Goal: Transaction & Acquisition: Download file/media

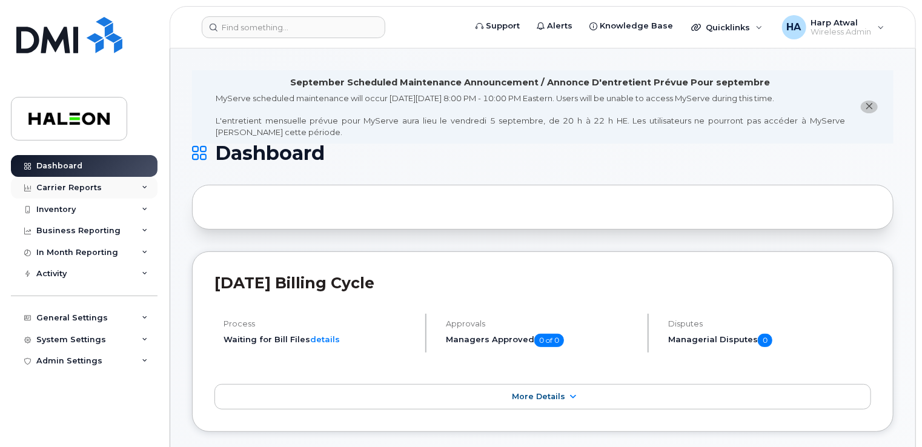
click at [90, 185] on div "Carrier Reports" at bounding box center [68, 188] width 65 height 10
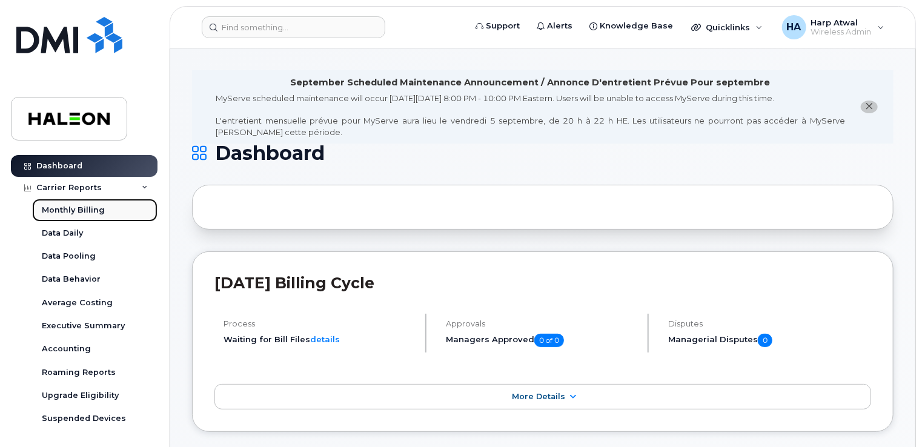
click at [91, 213] on div "Monthly Billing" at bounding box center [73, 210] width 63 height 11
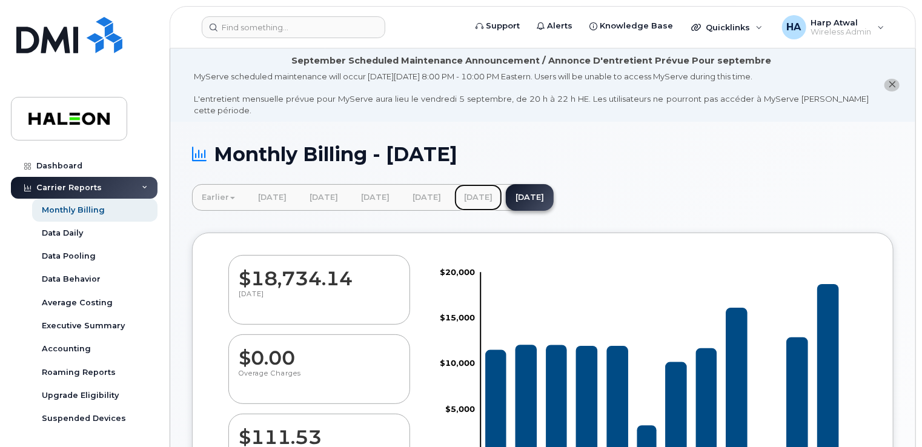
click at [502, 188] on link "[DATE]" at bounding box center [479, 197] width 48 height 27
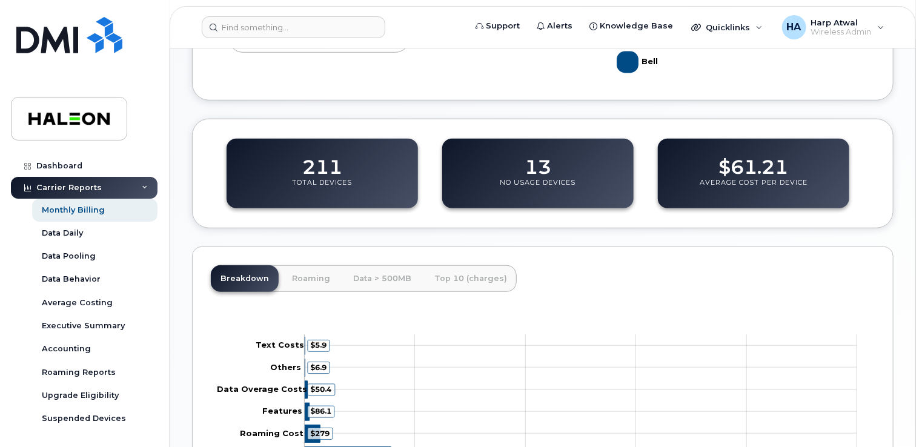
scroll to position [432, 0]
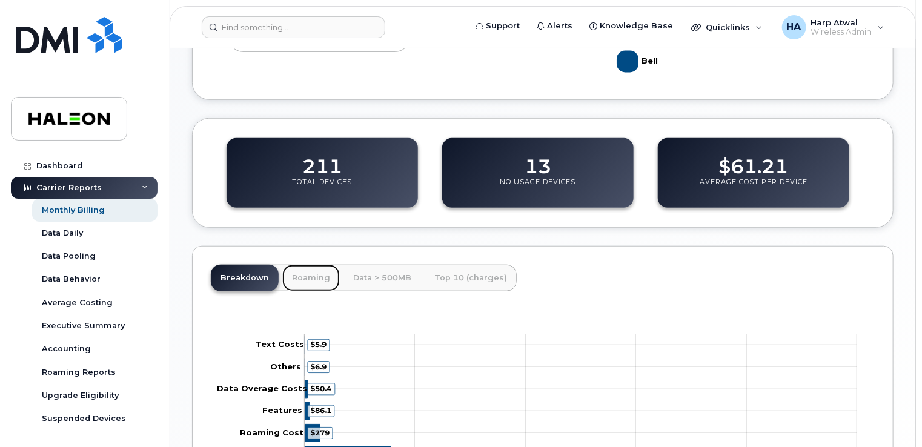
click at [302, 267] on link "Roaming" at bounding box center [311, 278] width 58 height 27
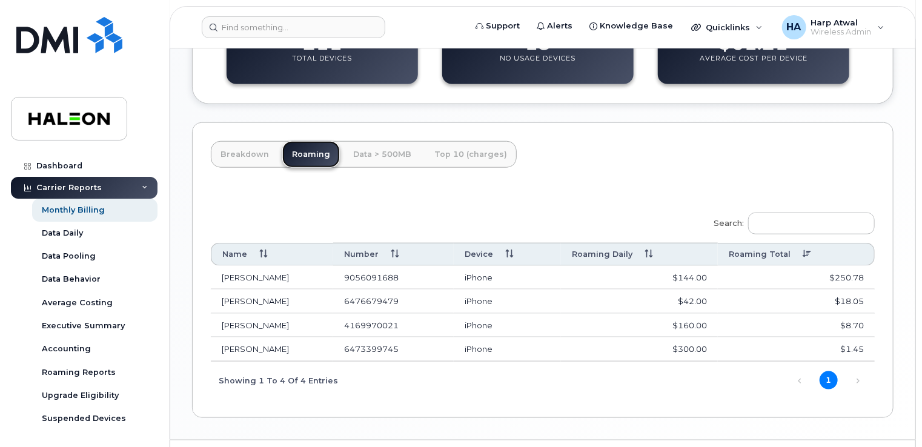
scroll to position [573, 0]
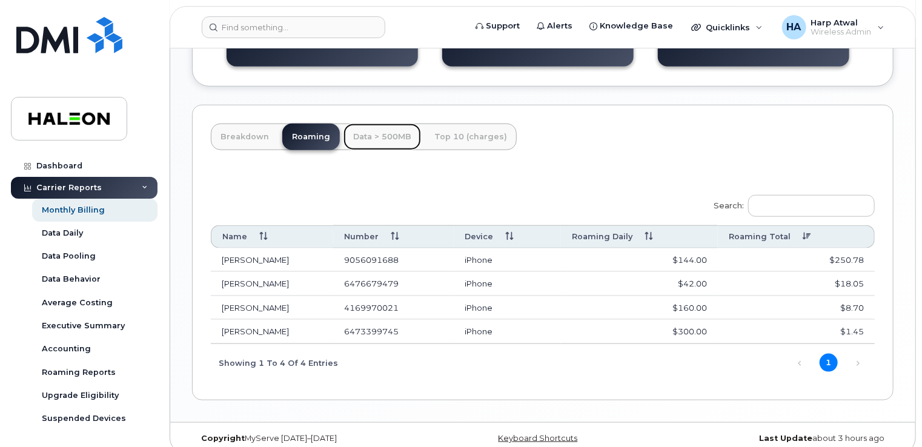
click at [366, 124] on link "Data > 500MB" at bounding box center [383, 137] width 78 height 27
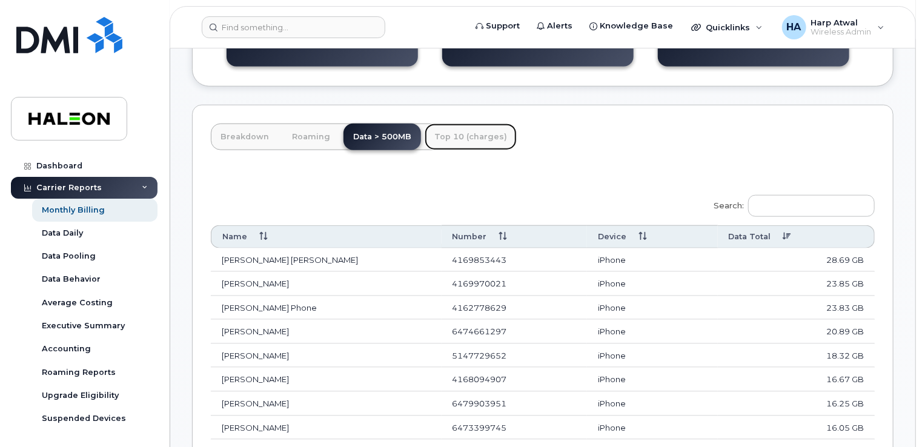
click at [453, 125] on link "Top 10 (charges)" at bounding box center [471, 137] width 92 height 27
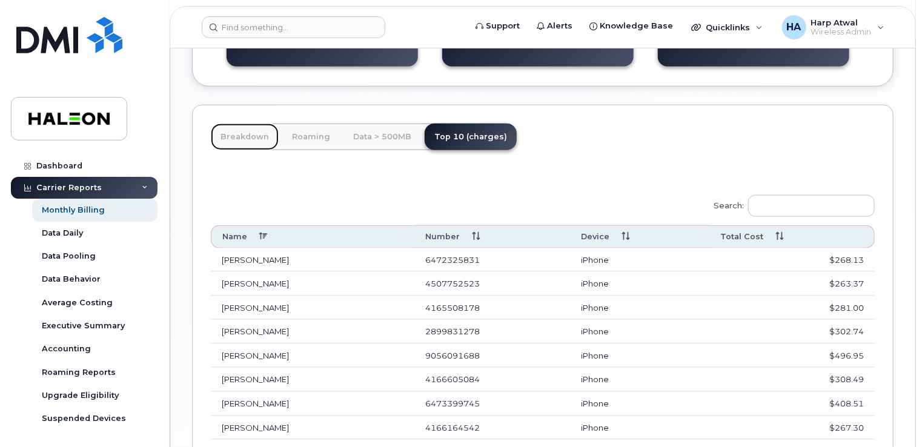
click at [244, 126] on link "Breakdown" at bounding box center [245, 137] width 68 height 27
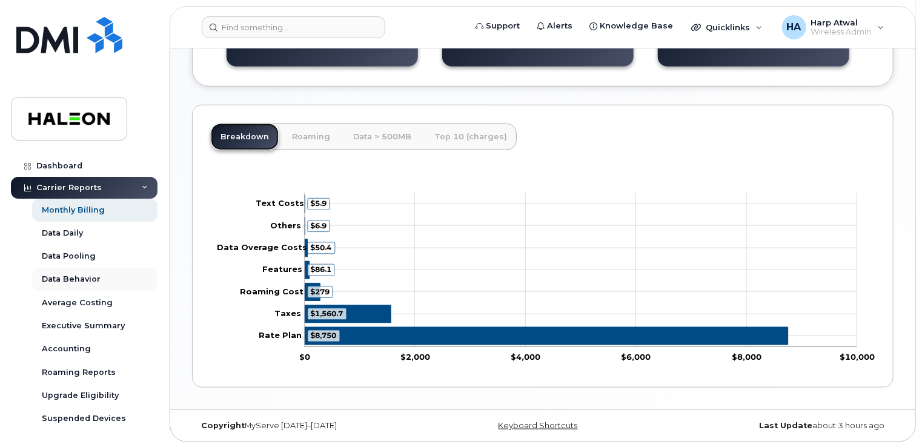
scroll to position [561, 0]
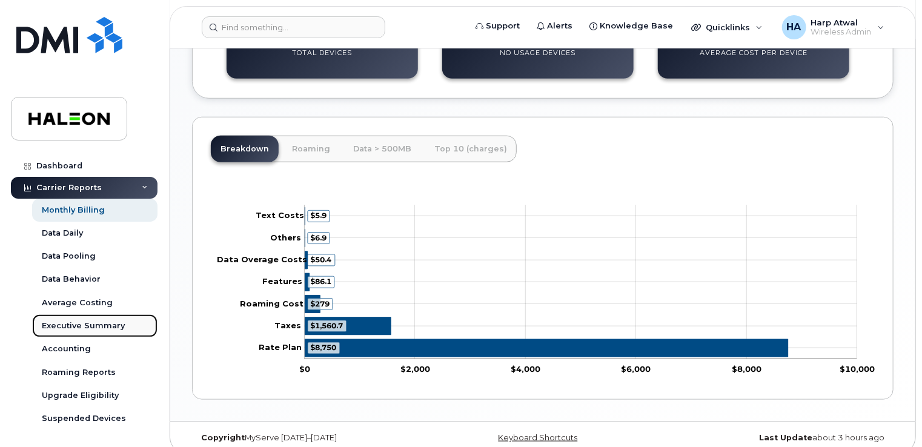
click at [95, 328] on div "Executive Summary" at bounding box center [83, 326] width 83 height 11
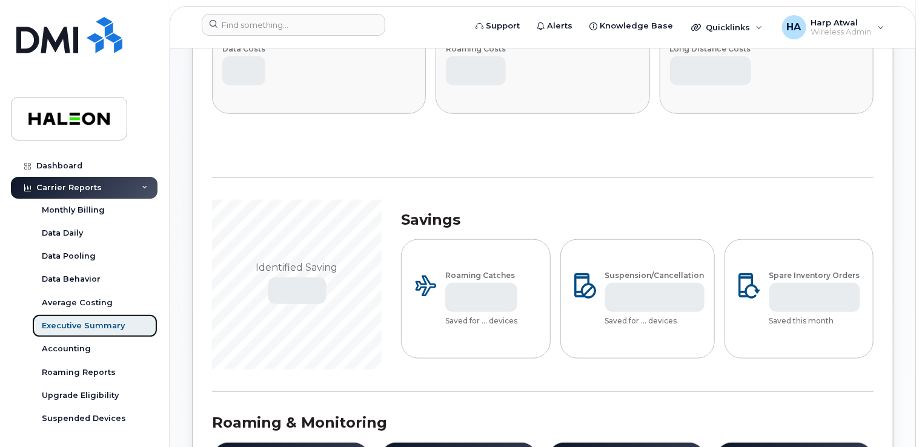
scroll to position [487, 0]
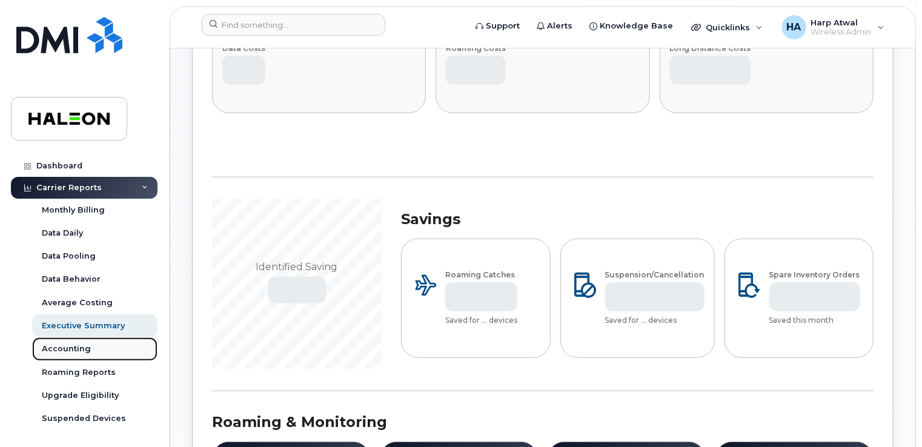
click at [70, 345] on div "Accounting" at bounding box center [66, 349] width 49 height 11
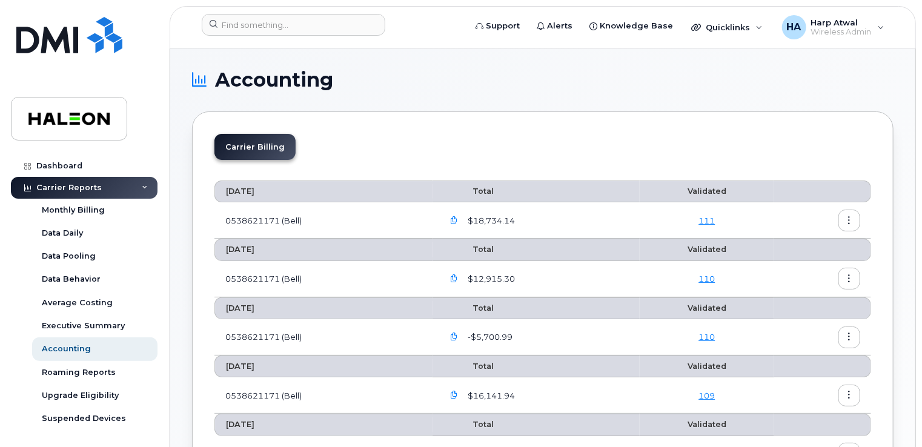
click at [458, 279] on icon "button" at bounding box center [454, 279] width 8 height 8
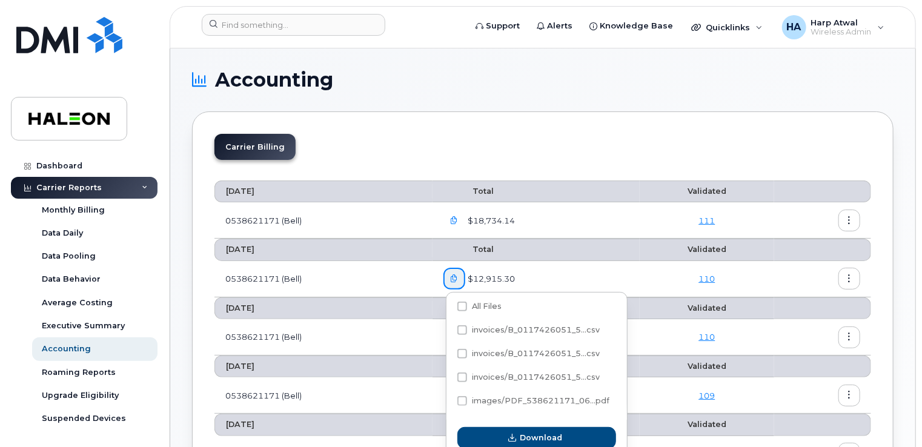
click at [845, 279] on button "button" at bounding box center [850, 279] width 22 height 22
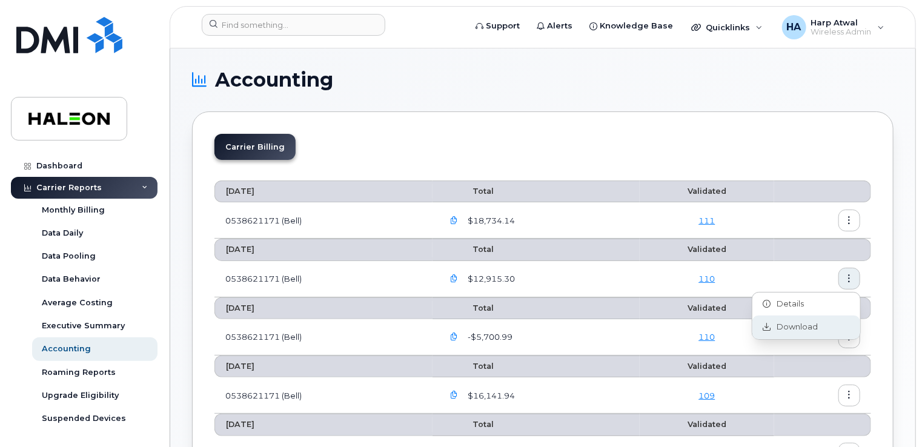
click at [797, 322] on span "Download" at bounding box center [795, 327] width 47 height 11
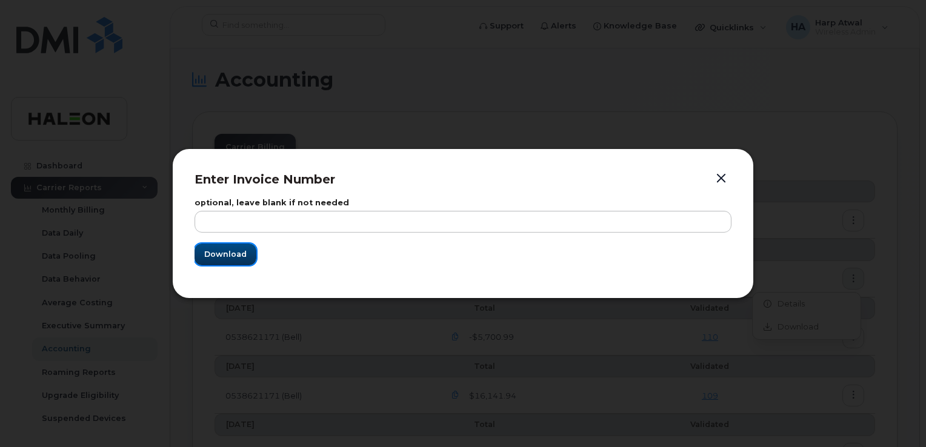
click at [222, 255] on span "Download" at bounding box center [225, 254] width 42 height 12
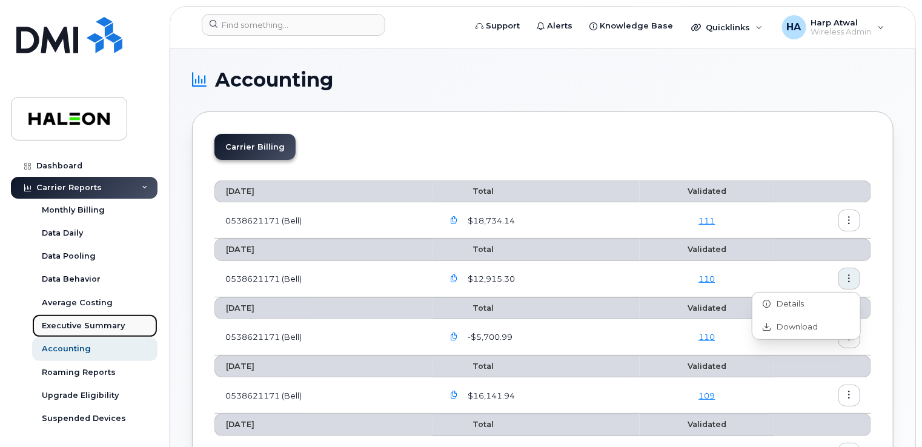
click at [87, 328] on div "Executive Summary" at bounding box center [83, 326] width 83 height 11
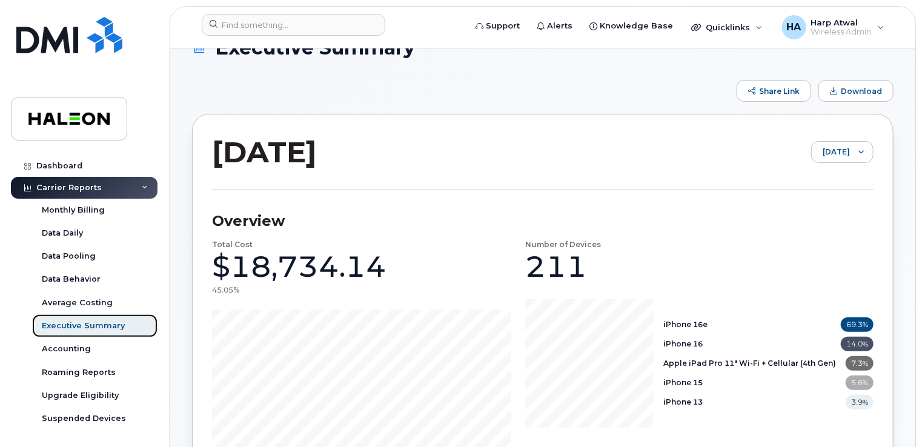
scroll to position [34, 0]
click at [828, 152] on span "[DATE]" at bounding box center [831, 152] width 38 height 22
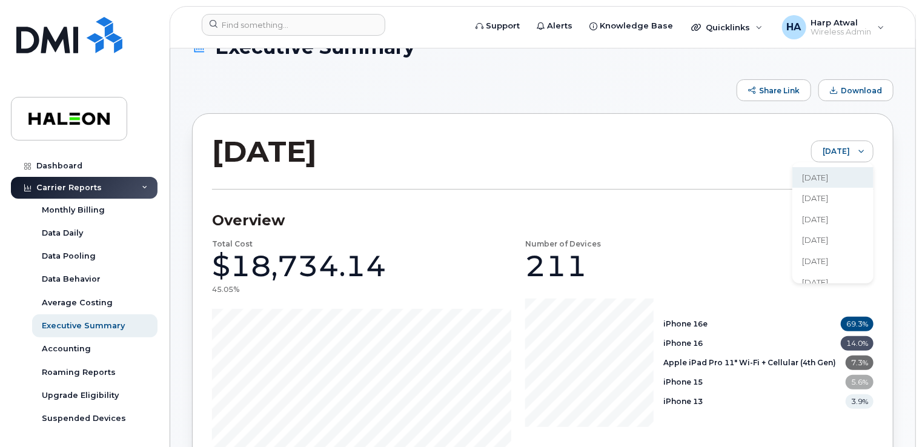
click at [822, 197] on span "[DATE]" at bounding box center [815, 199] width 26 height 12
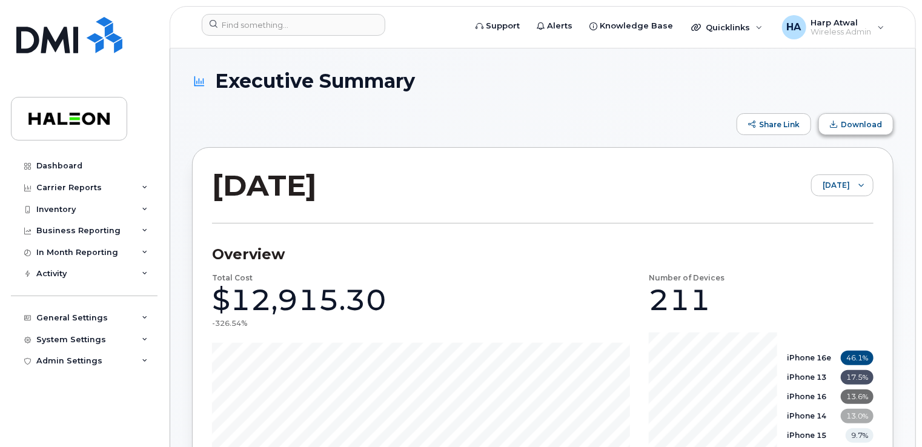
click at [865, 125] on span "Download" at bounding box center [861, 124] width 41 height 9
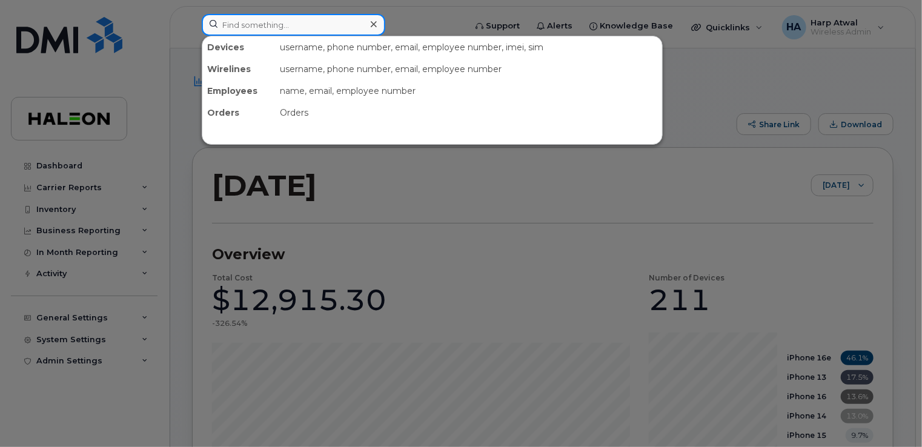
click at [354, 30] on input at bounding box center [294, 25] width 184 height 22
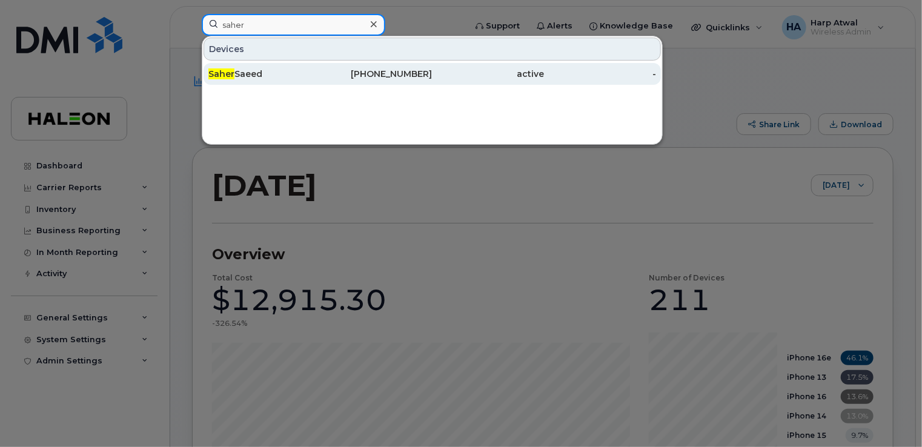
type input "saher"
click at [374, 79] on div "[PHONE_NUMBER]" at bounding box center [377, 74] width 112 height 12
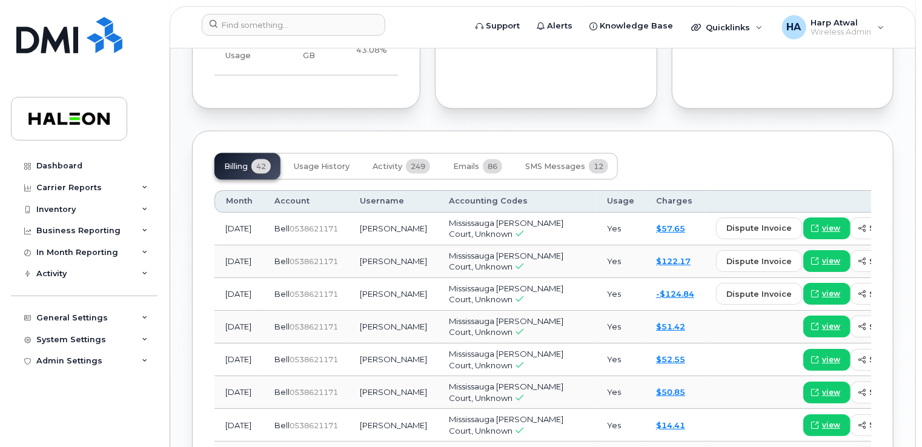
scroll to position [993, 0]
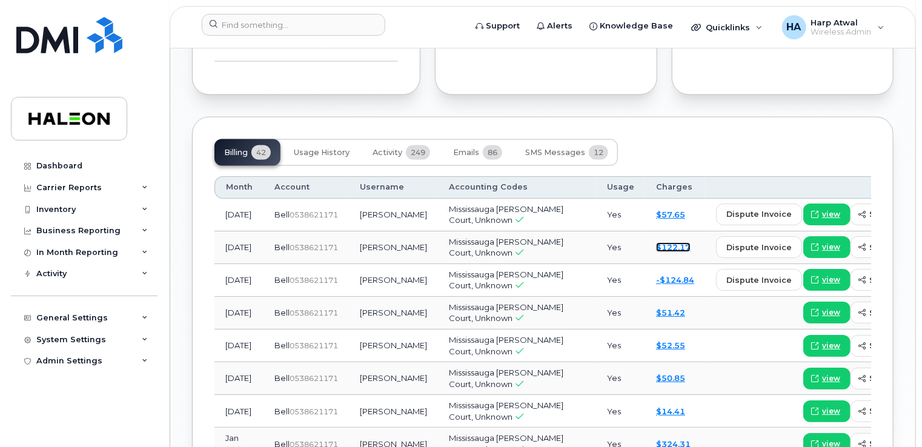
click at [656, 253] on link "$122.17" at bounding box center [673, 248] width 35 height 10
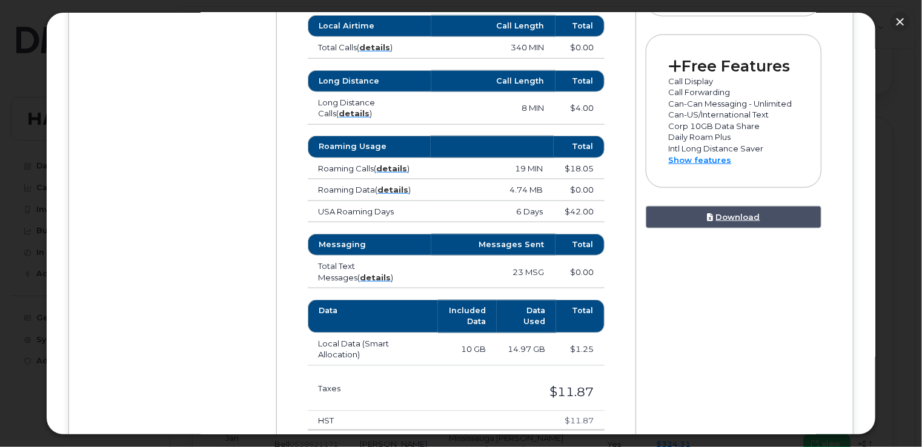
scroll to position [581, 0]
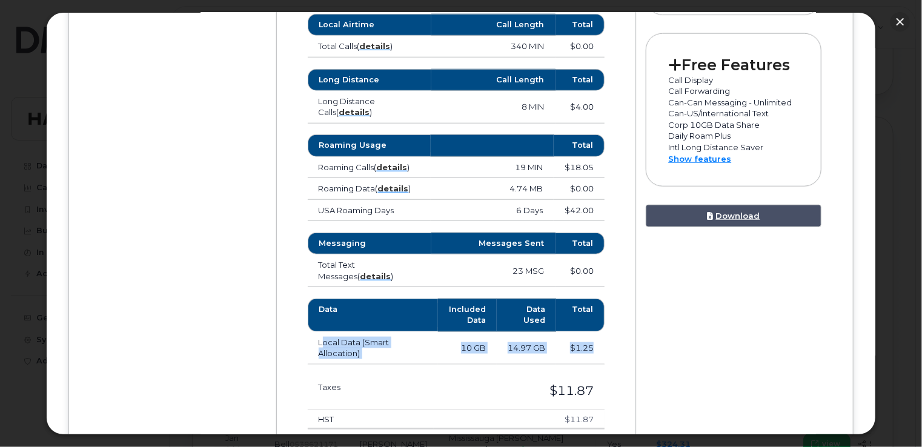
drag, startPoint x: 311, startPoint y: 321, endPoint x: 591, endPoint y: 330, distance: 280.1
click at [591, 332] on tr "Local Data (Smart Allocation) 10 GB 14.97 GB $1.25" at bounding box center [457, 348] width 298 height 33
click at [336, 332] on td "Local Data (Smart Allocation)" at bounding box center [373, 348] width 131 height 33
drag, startPoint x: 596, startPoint y: 328, endPoint x: 319, endPoint y: 286, distance: 280.1
click at [319, 299] on table "Data Included Data Data Used Total Local Data (Smart Allocation) 10 GB 14.97 GB…" at bounding box center [457, 332] width 298 height 66
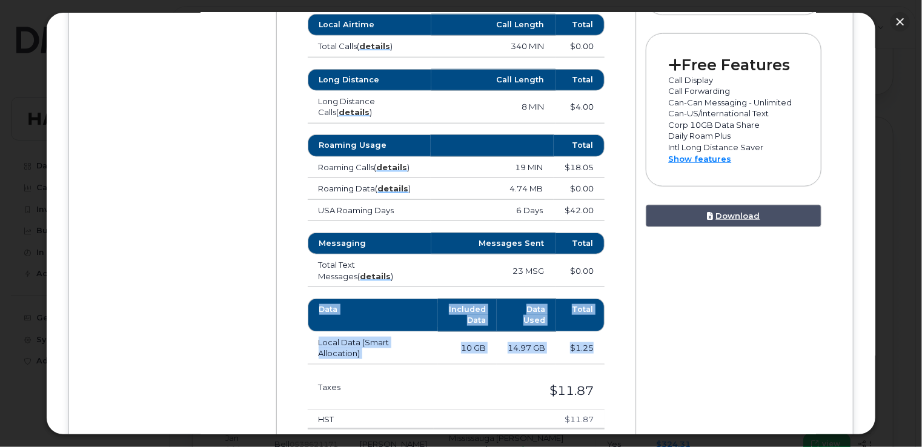
copy table "Data Included Data Data Used Total Local Data (Smart Allocation) 10 GB 14.97 GB…"
